Goal: Task Accomplishment & Management: Manage account settings

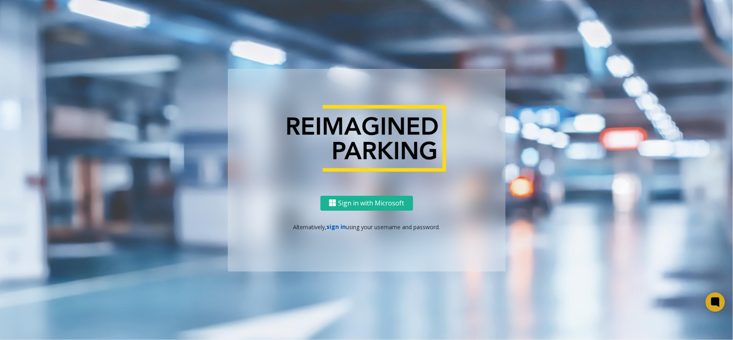
click at [329, 229] on link "sign in" at bounding box center [336, 227] width 19 height 8
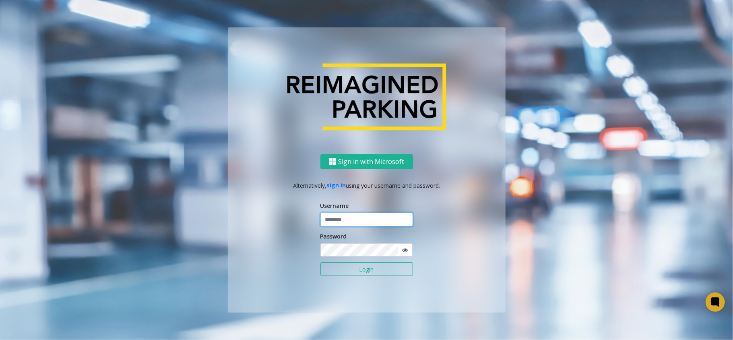
click at [333, 221] on input "text" at bounding box center [367, 220] width 93 height 14
type input "******"
click at [321, 254] on button "Login" at bounding box center [367, 269] width 93 height 14
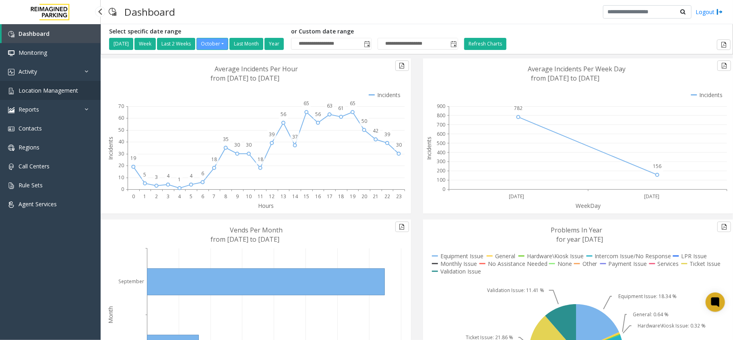
click at [74, 85] on link "Location Management" at bounding box center [50, 90] width 101 height 19
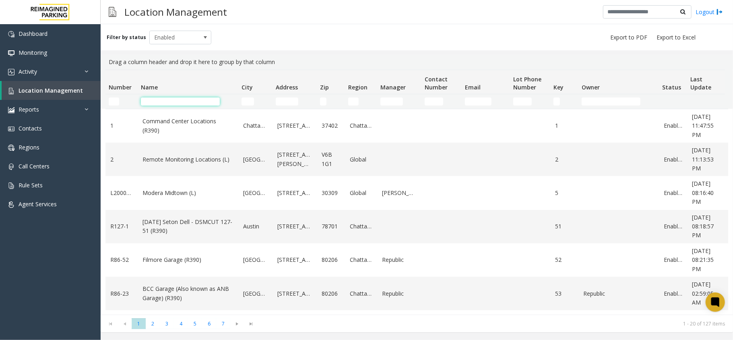
click at [191, 101] on input "Name Filter" at bounding box center [180, 101] width 79 height 8
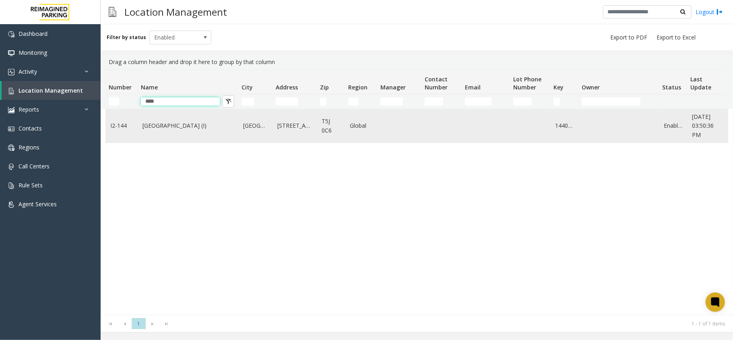
type input "****"
click at [182, 128] on link "[GEOGRAPHIC_DATA] (I)" at bounding box center [188, 125] width 91 height 9
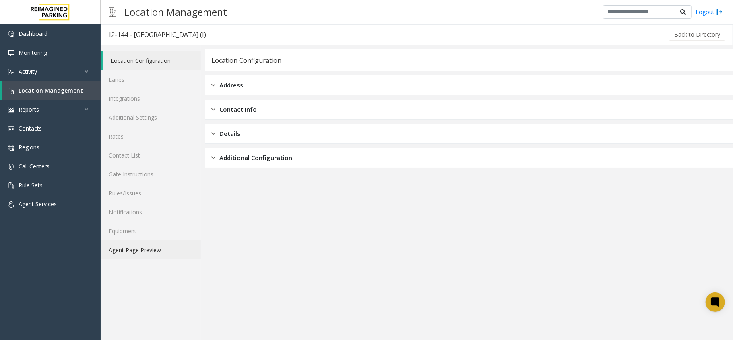
click at [179, 253] on link "Agent Page Preview" at bounding box center [151, 249] width 100 height 19
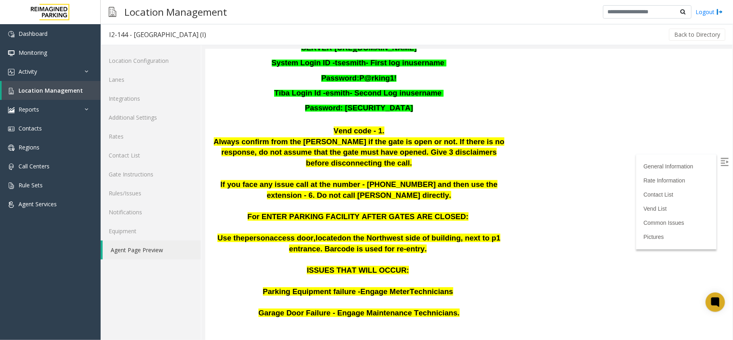
scroll to position [161, 0]
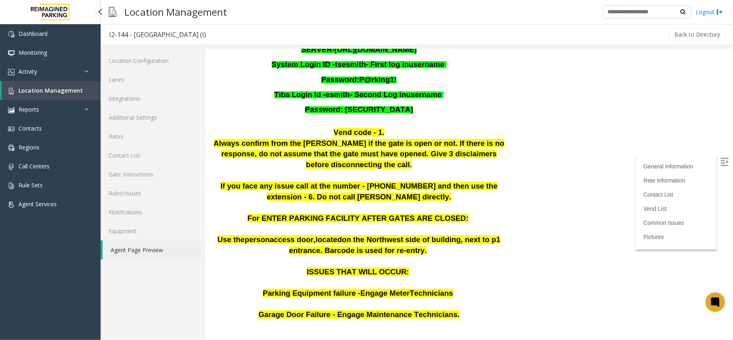
click at [72, 92] on span "Location Management" at bounding box center [51, 91] width 64 height 8
